Goal: Information Seeking & Learning: Learn about a topic

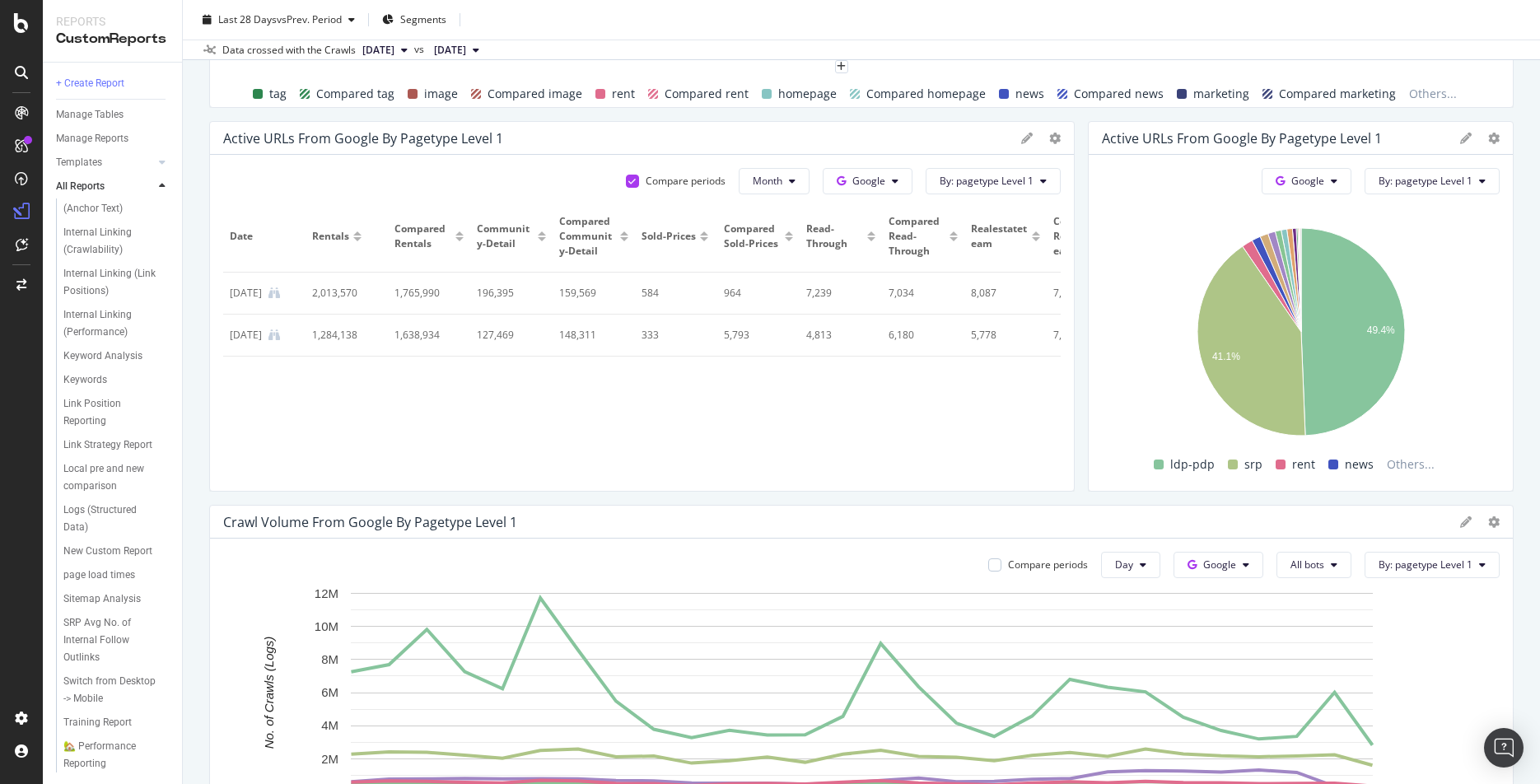
scroll to position [469, 0]
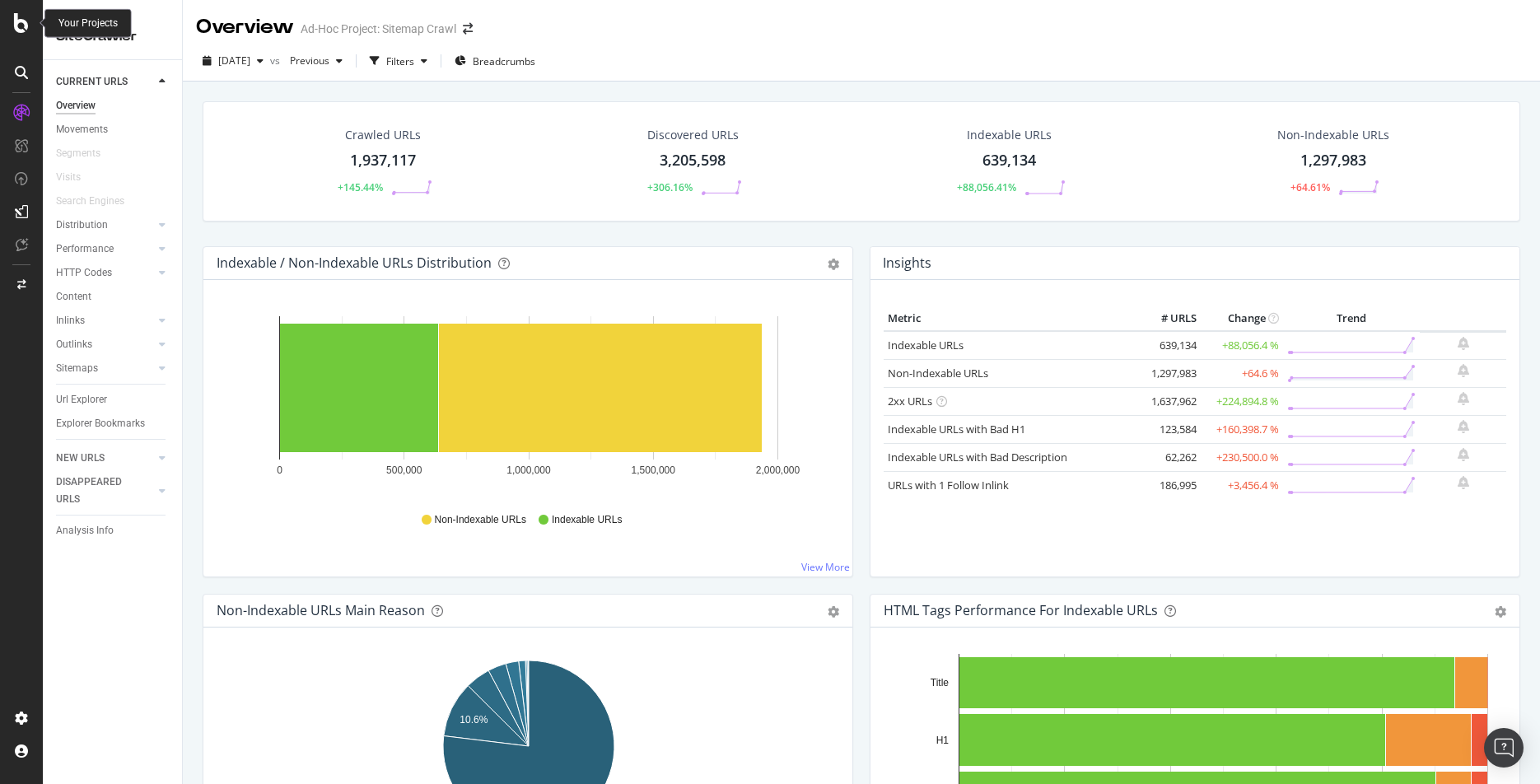
click at [18, 29] on icon at bounding box center [21, 23] width 15 height 19
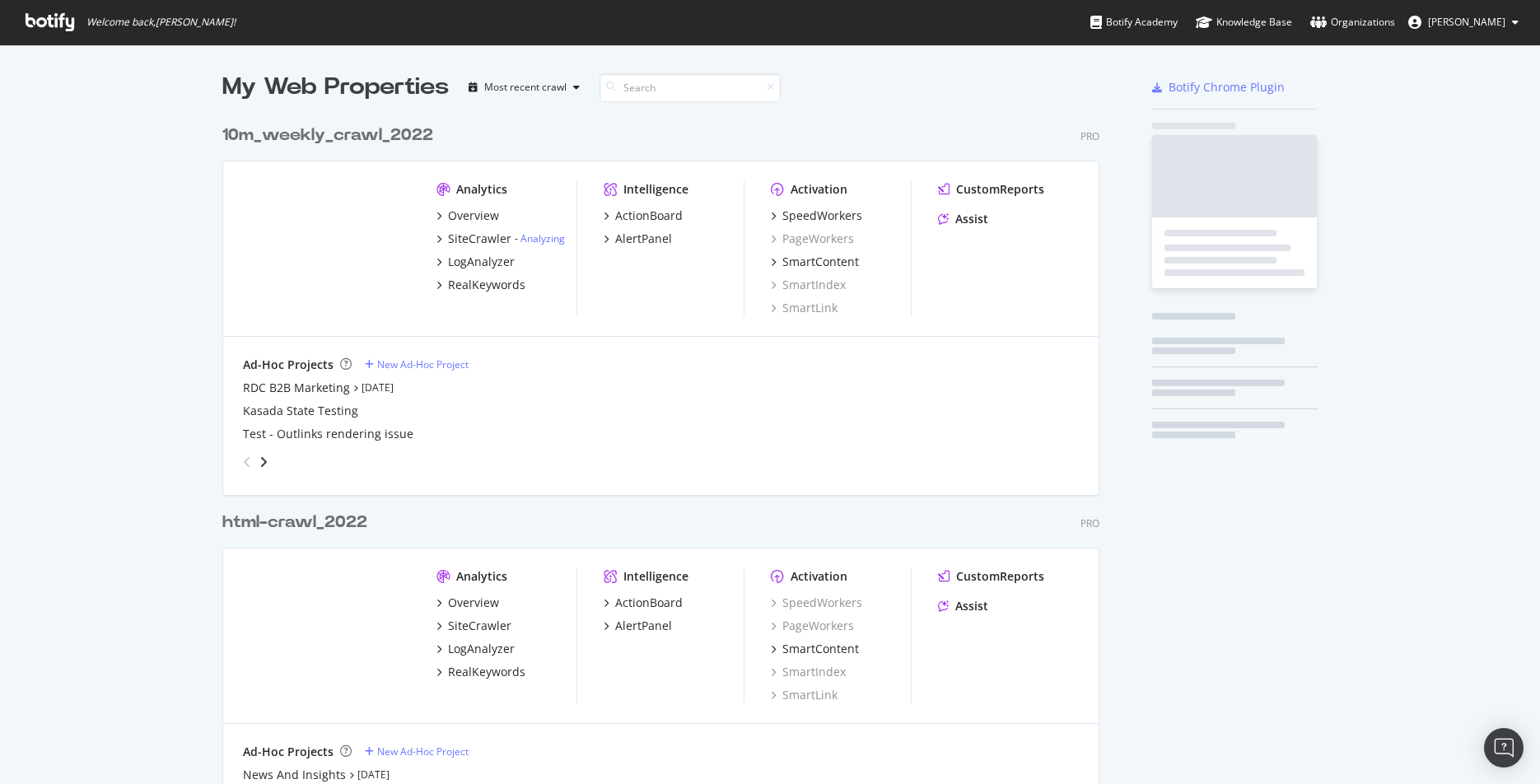
scroll to position [784, 1540]
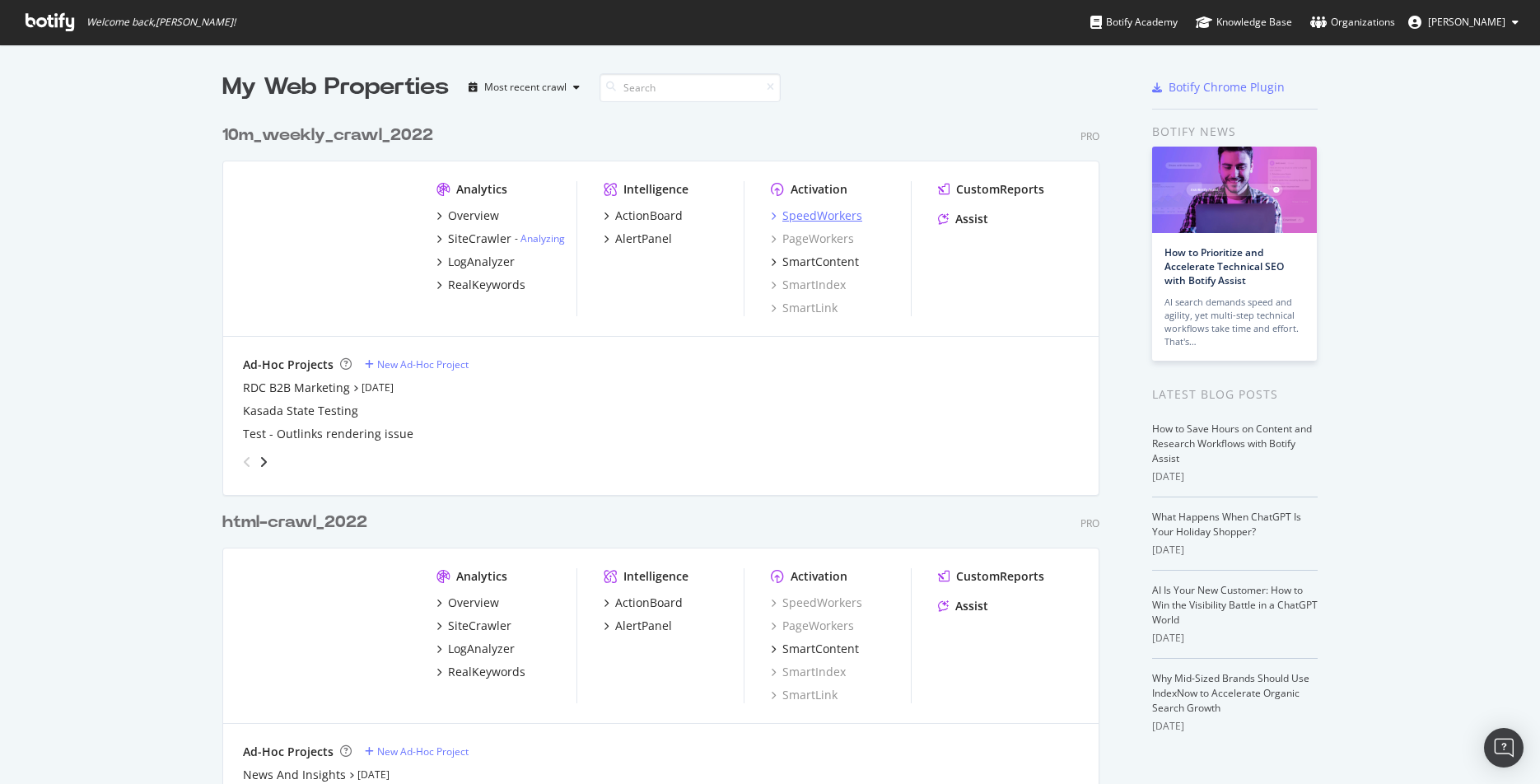
click at [808, 219] on div "SpeedWorkers" at bounding box center [822, 216] width 80 height 17
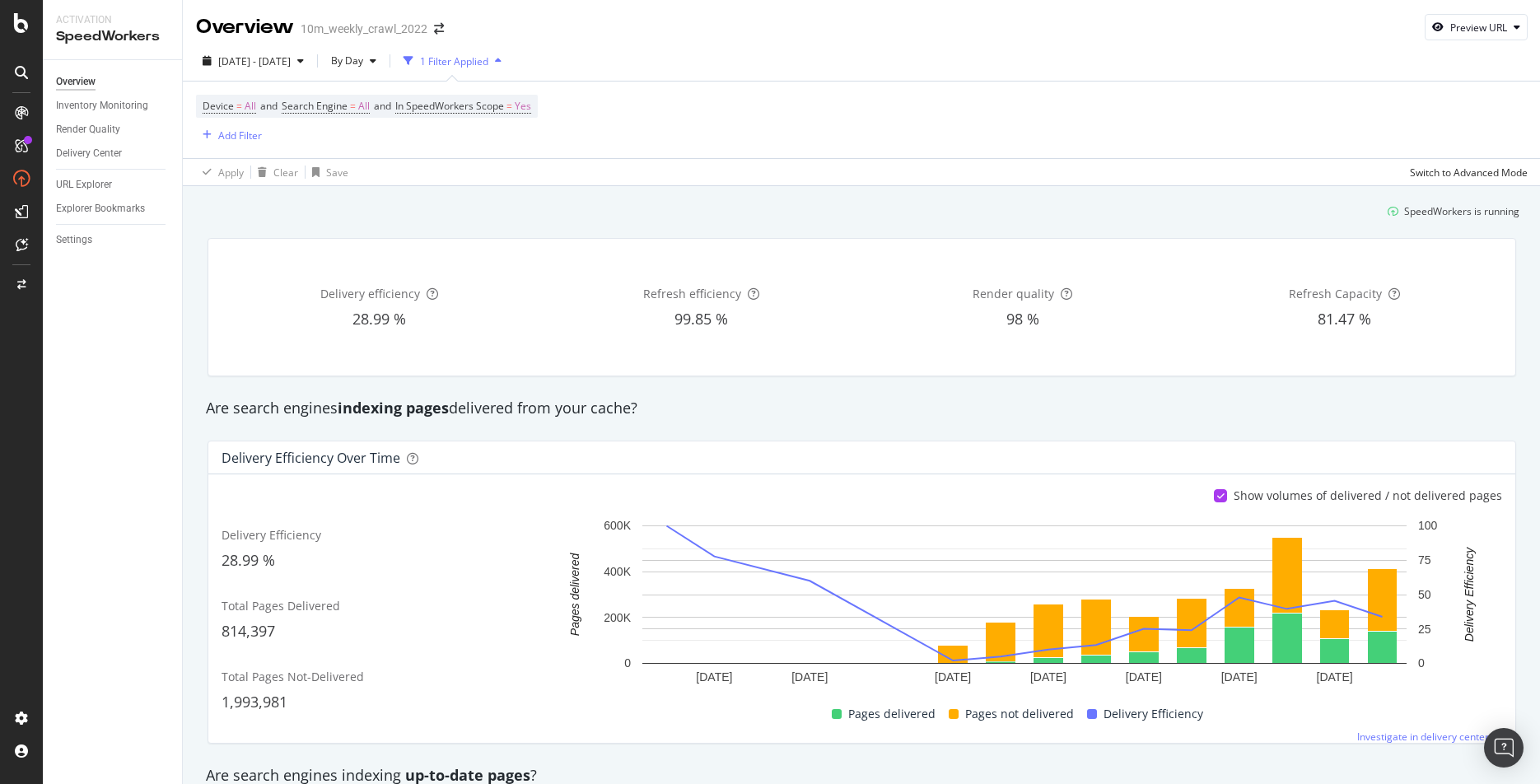
click at [698, 707] on div "Pages delivered Pages not delivered Delivery Efficiency" at bounding box center [1018, 713] width 956 height 20
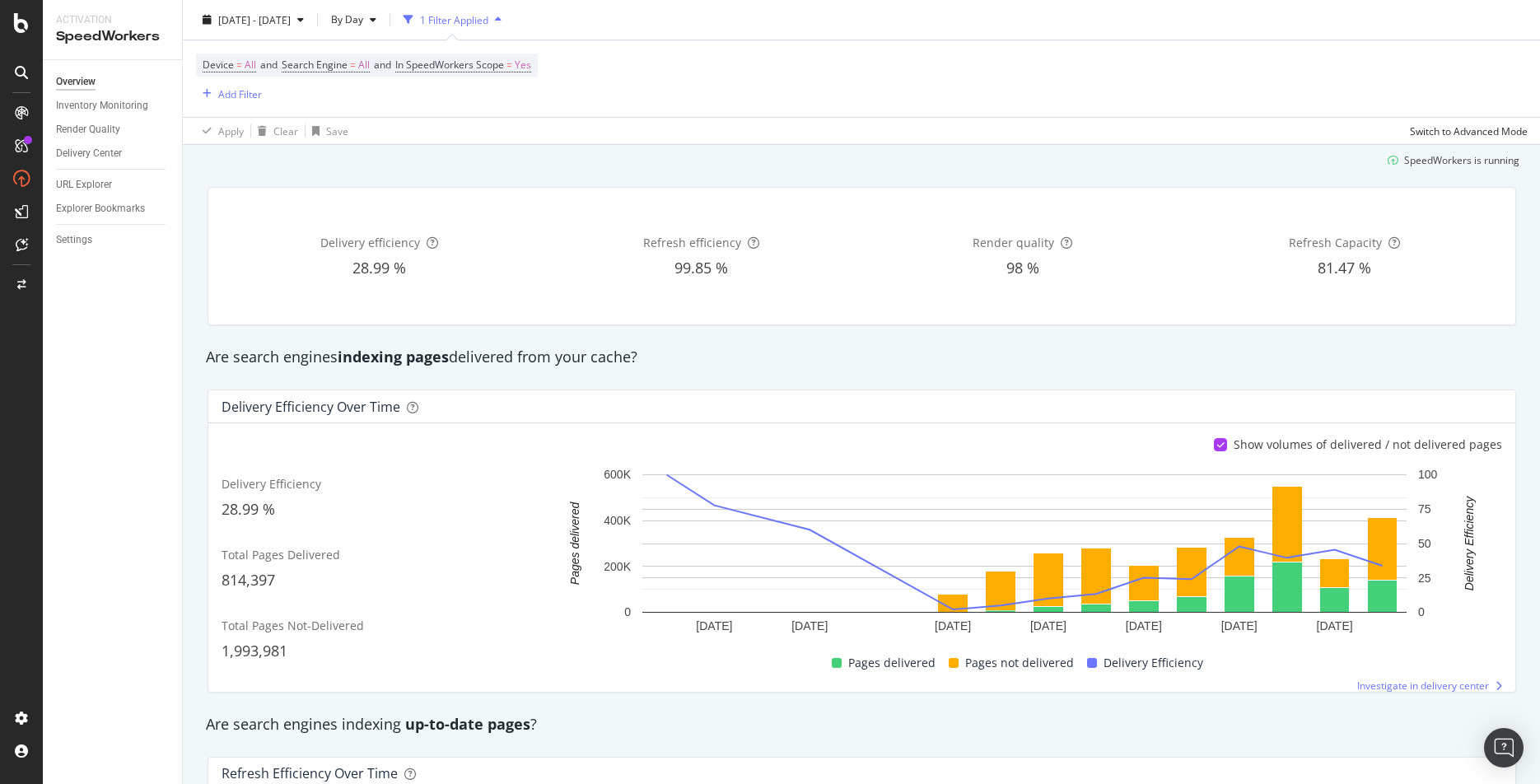
scroll to position [63, 0]
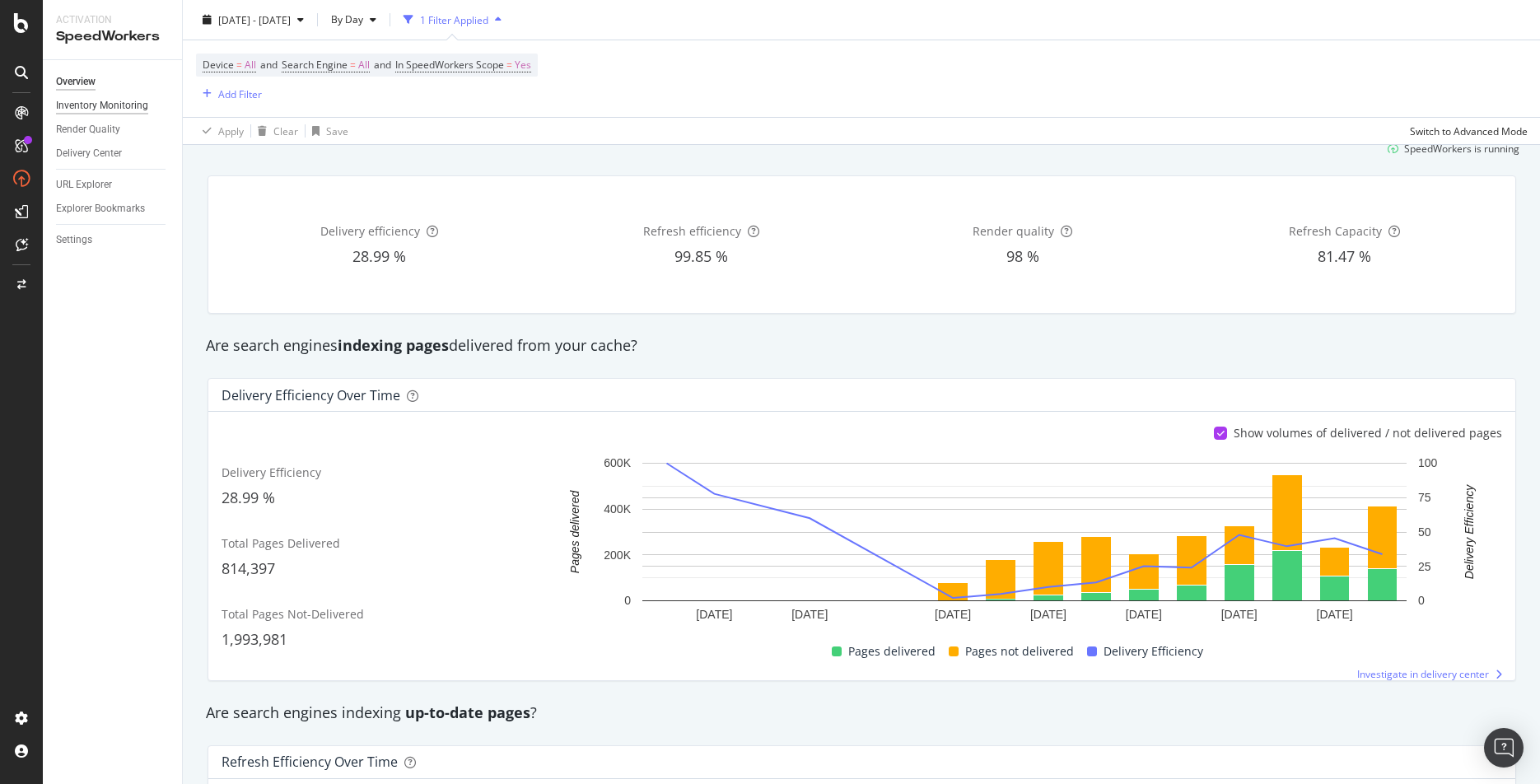
click at [90, 110] on div "Inventory Monitoring" at bounding box center [102, 106] width 92 height 18
